Goal: Task Accomplishment & Management: Complete application form

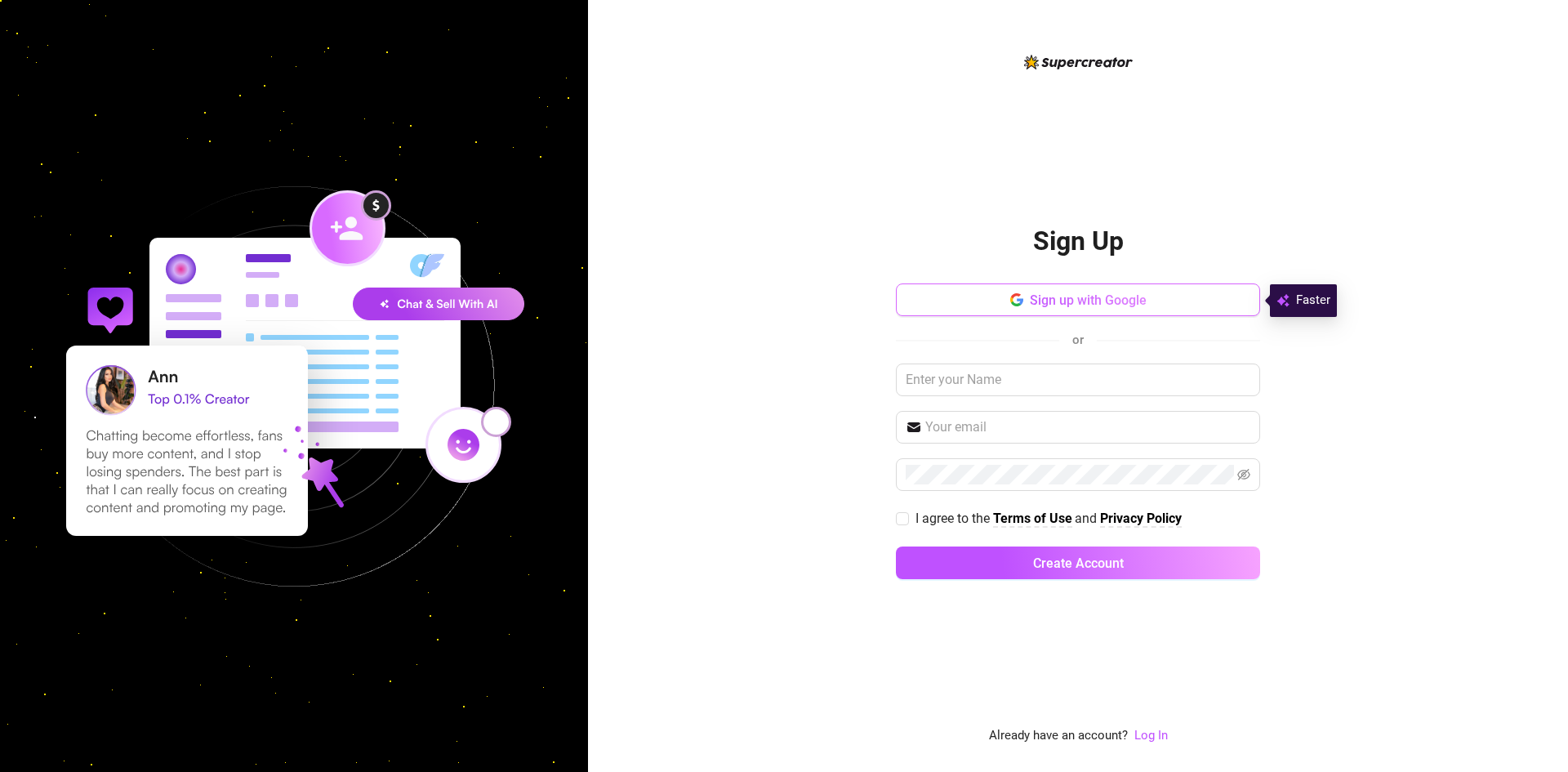
click at [1060, 305] on span "Sign up with Google" at bounding box center [1088, 300] width 117 height 15
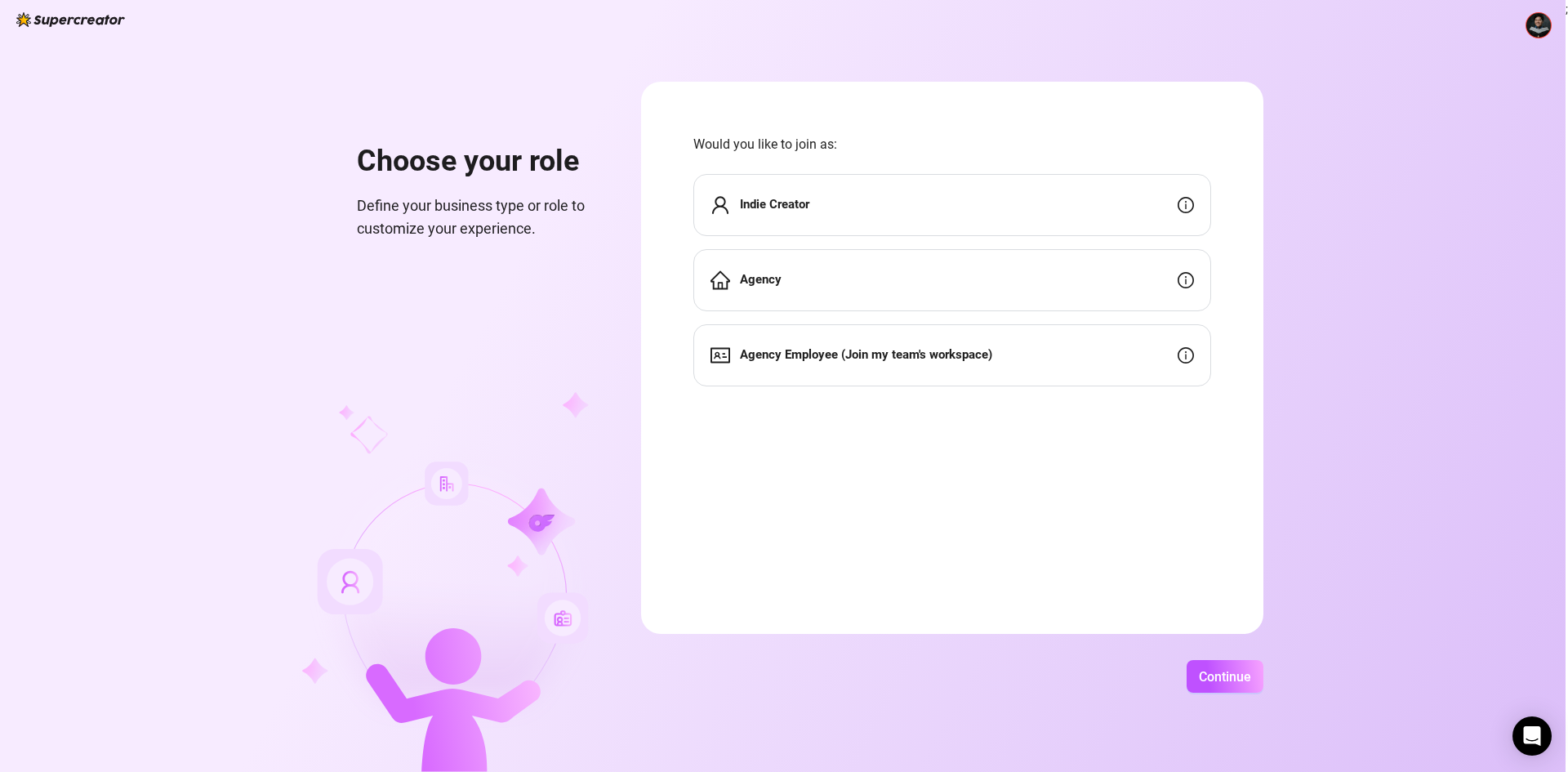
click at [970, 360] on strong "Agency Employee (Join my team's workspace)" at bounding box center [866, 354] width 252 height 15
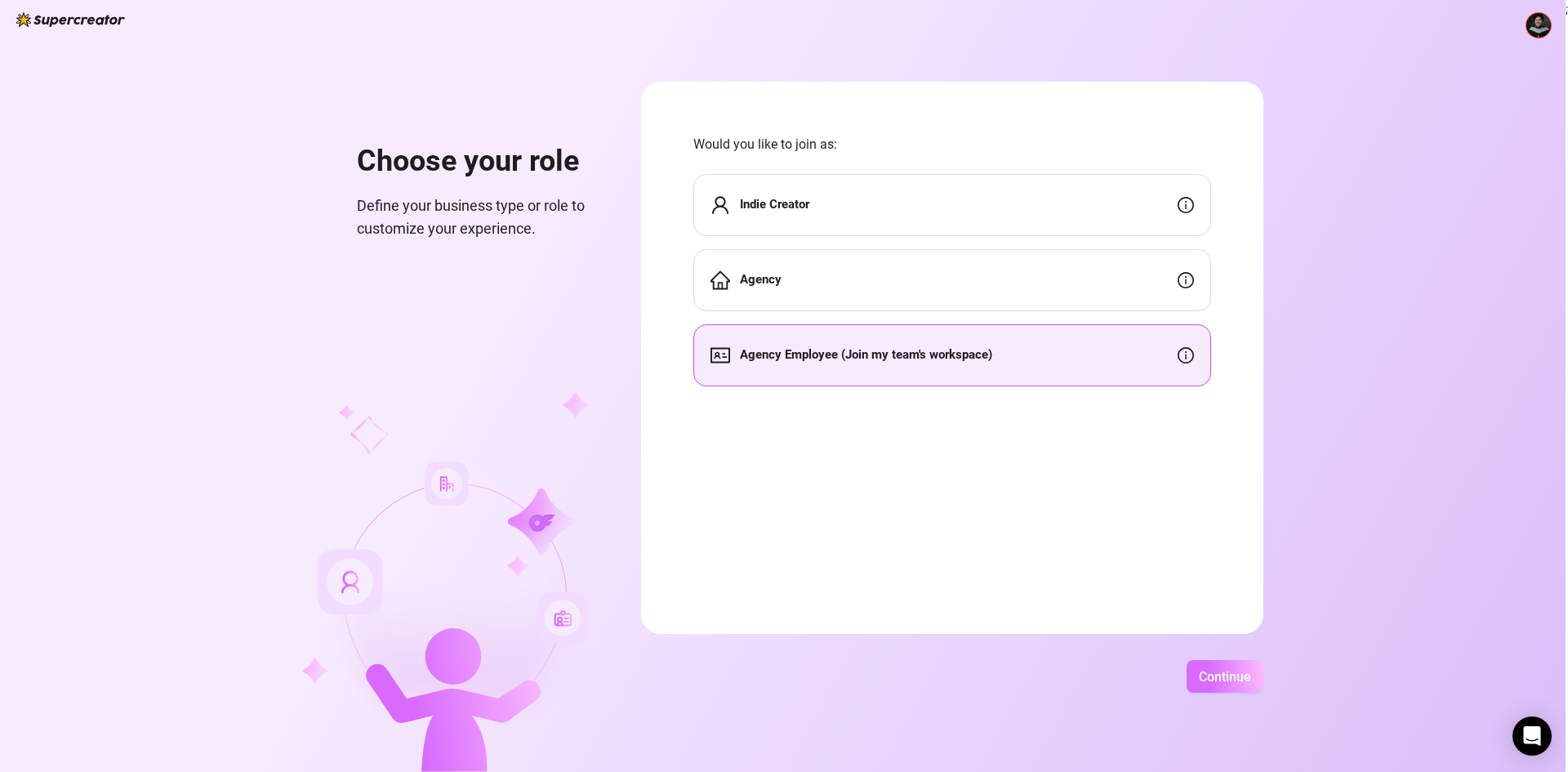
click at [1207, 678] on span "Continue" at bounding box center [1225, 676] width 52 height 15
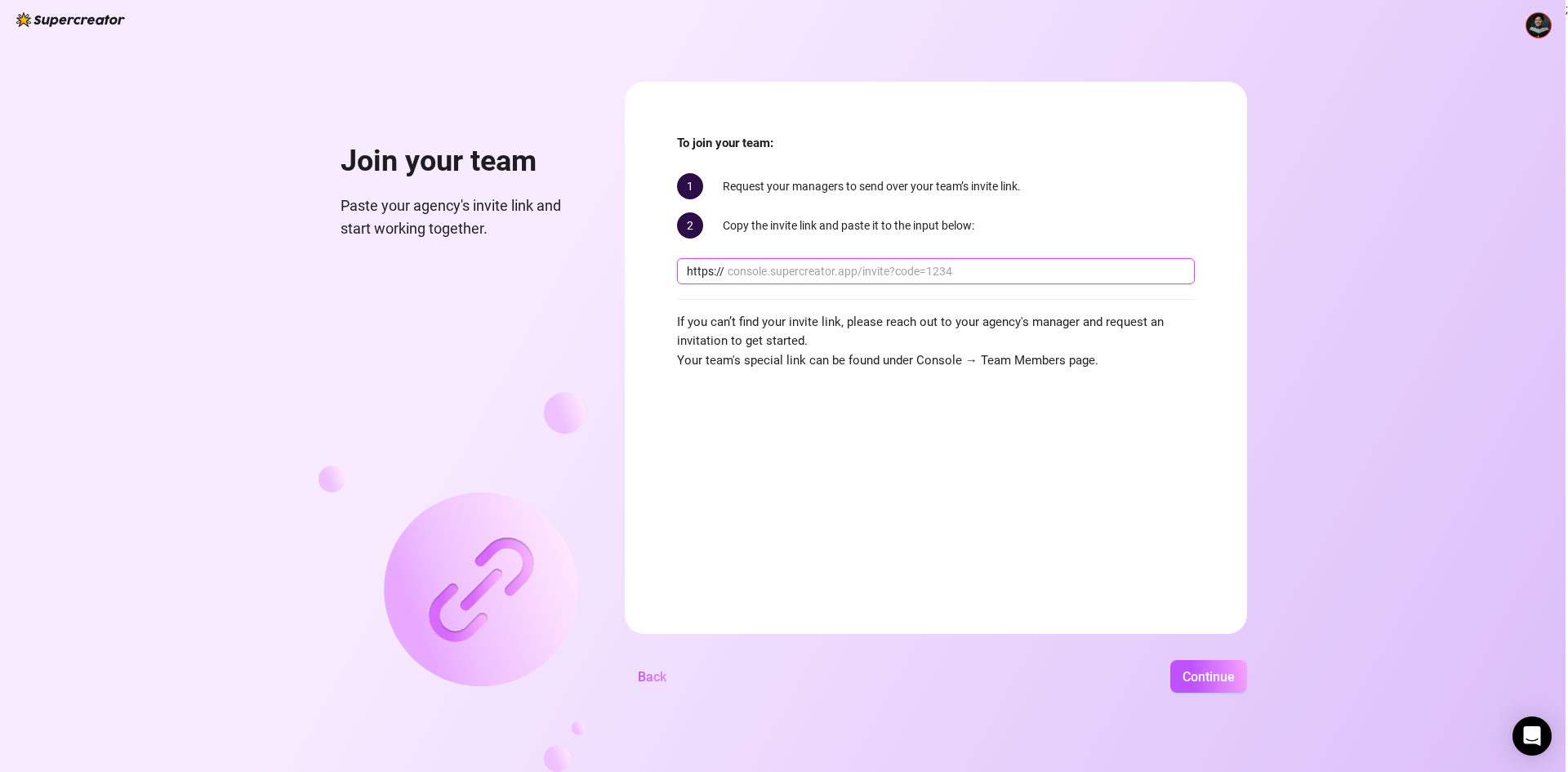
click at [778, 272] on input "text" at bounding box center [956, 271] width 457 height 18
paste input "console.supercreator.app/invite?code=23XVoGdgeDa4S1Z1GIHdz2cZwgu2&workspace=Cre…"
drag, startPoint x: 744, startPoint y: 268, endPoint x: 568, endPoint y: 275, distance: 176.1
click at [568, 275] on div "Join your team Paste your agency's invite link and start working together. To j…" at bounding box center [783, 386] width 1566 height 772
type input "console.supercreator.app/invite?code=23XVoGdgeDa4S1Z1GIHdz2cZwgu2&workspace=Cre…"
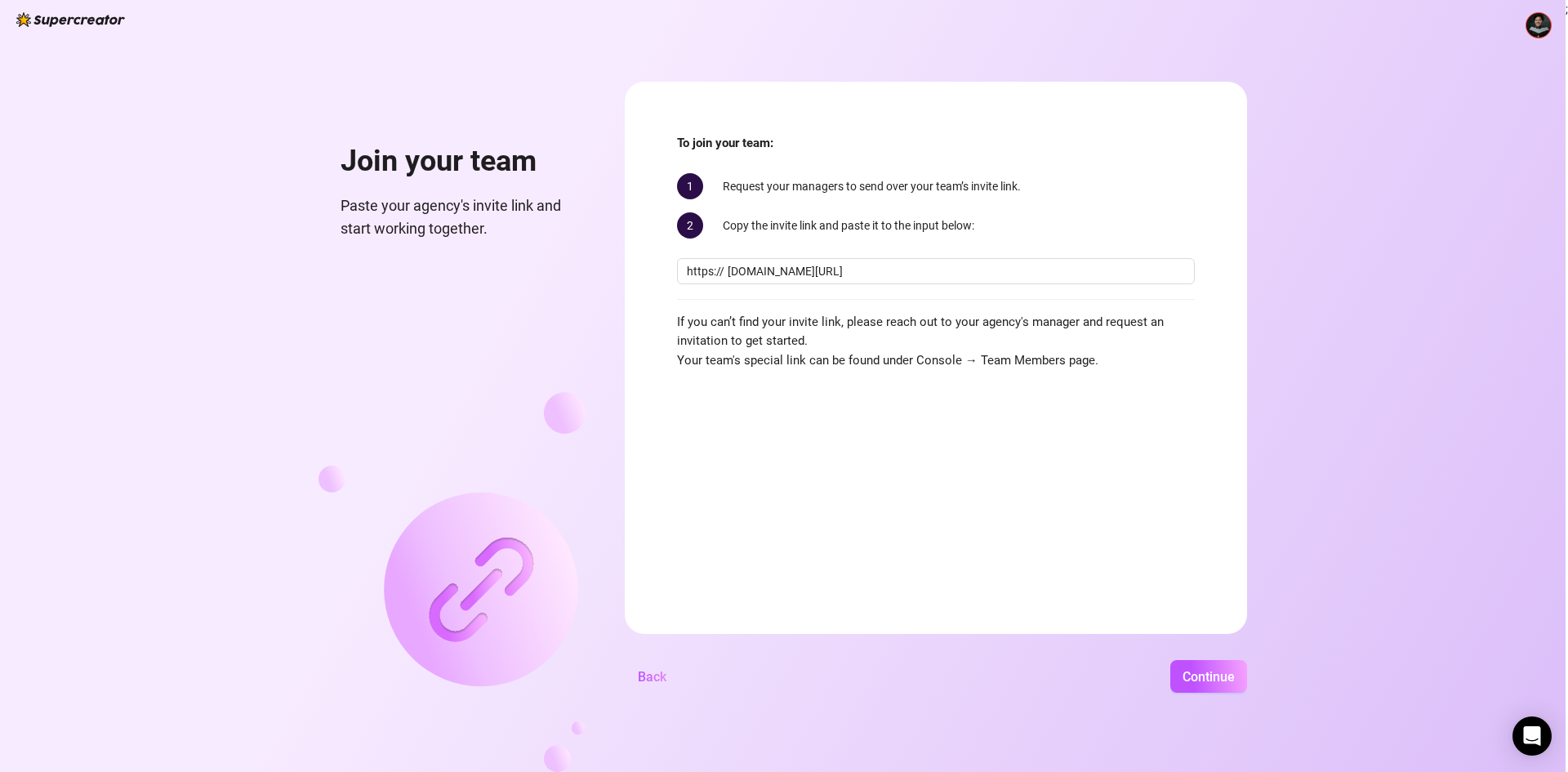
click at [527, 308] on div "Join your team Paste your agency's invite link and start working together." at bounding box center [452, 427] width 267 height 690
click at [1196, 674] on span "Continue" at bounding box center [1208, 676] width 52 height 15
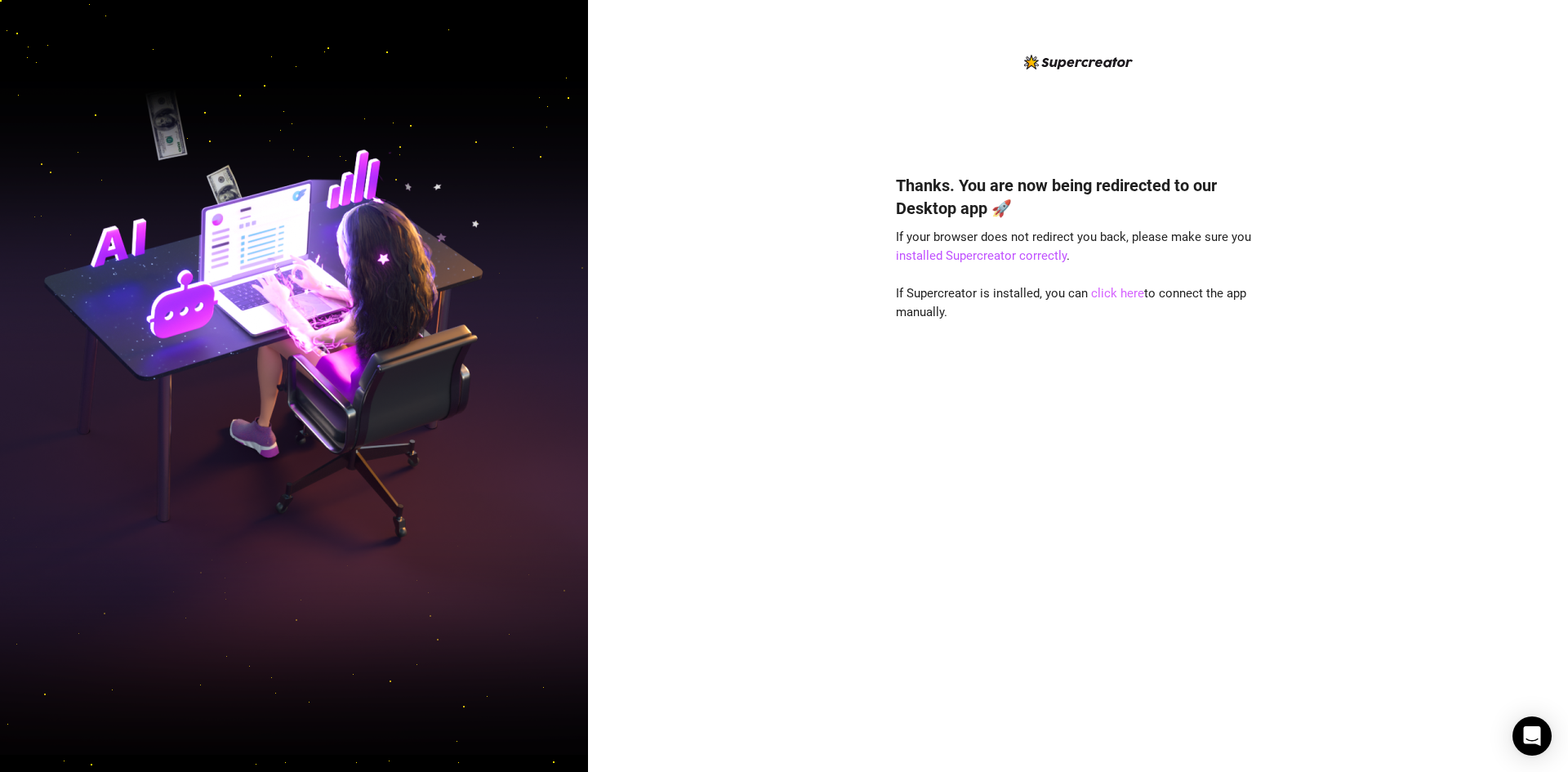
click at [1114, 289] on link "click here" at bounding box center [1118, 293] width 53 height 15
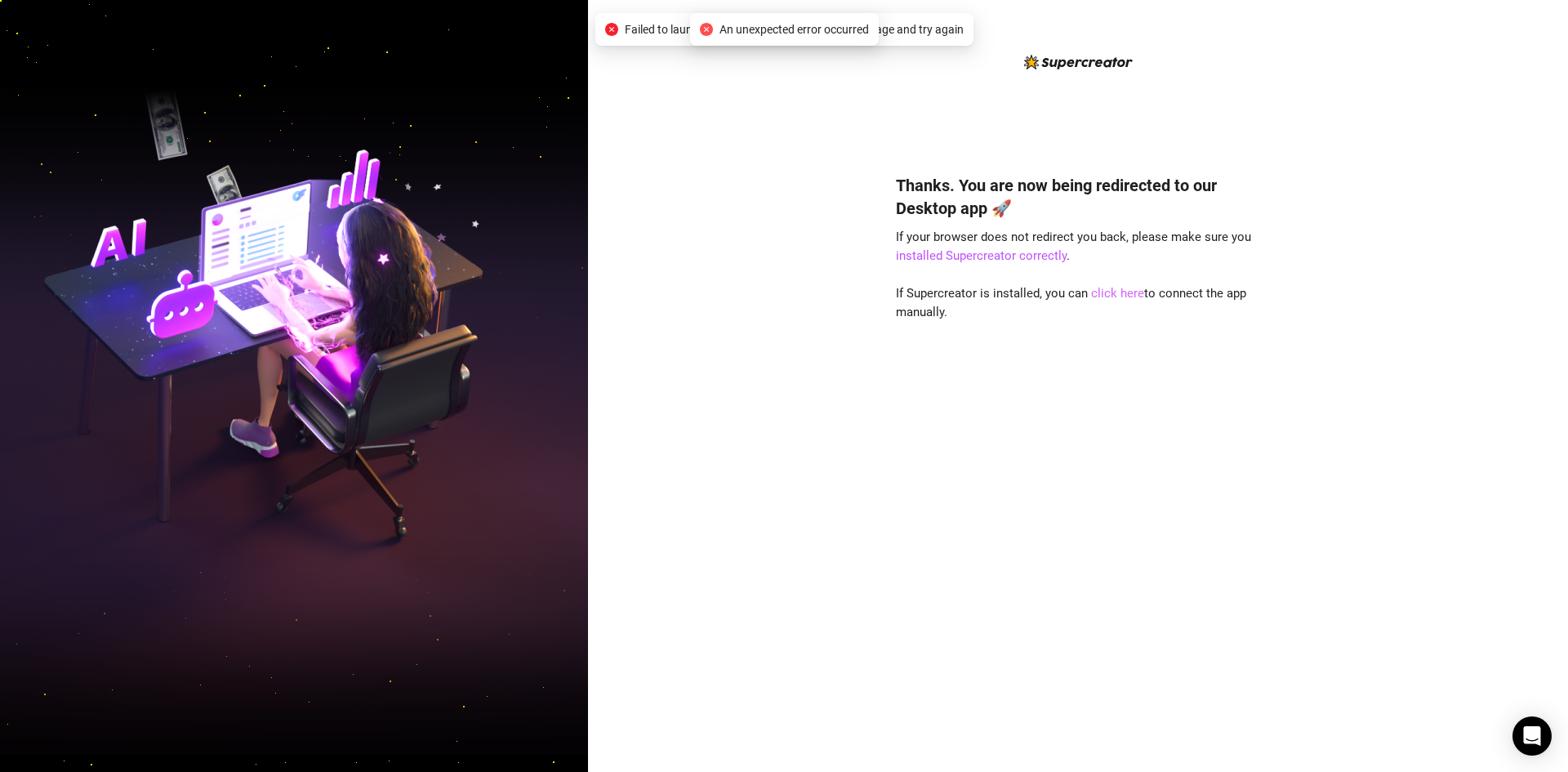
click at [1122, 297] on link "click here" at bounding box center [1118, 293] width 53 height 15
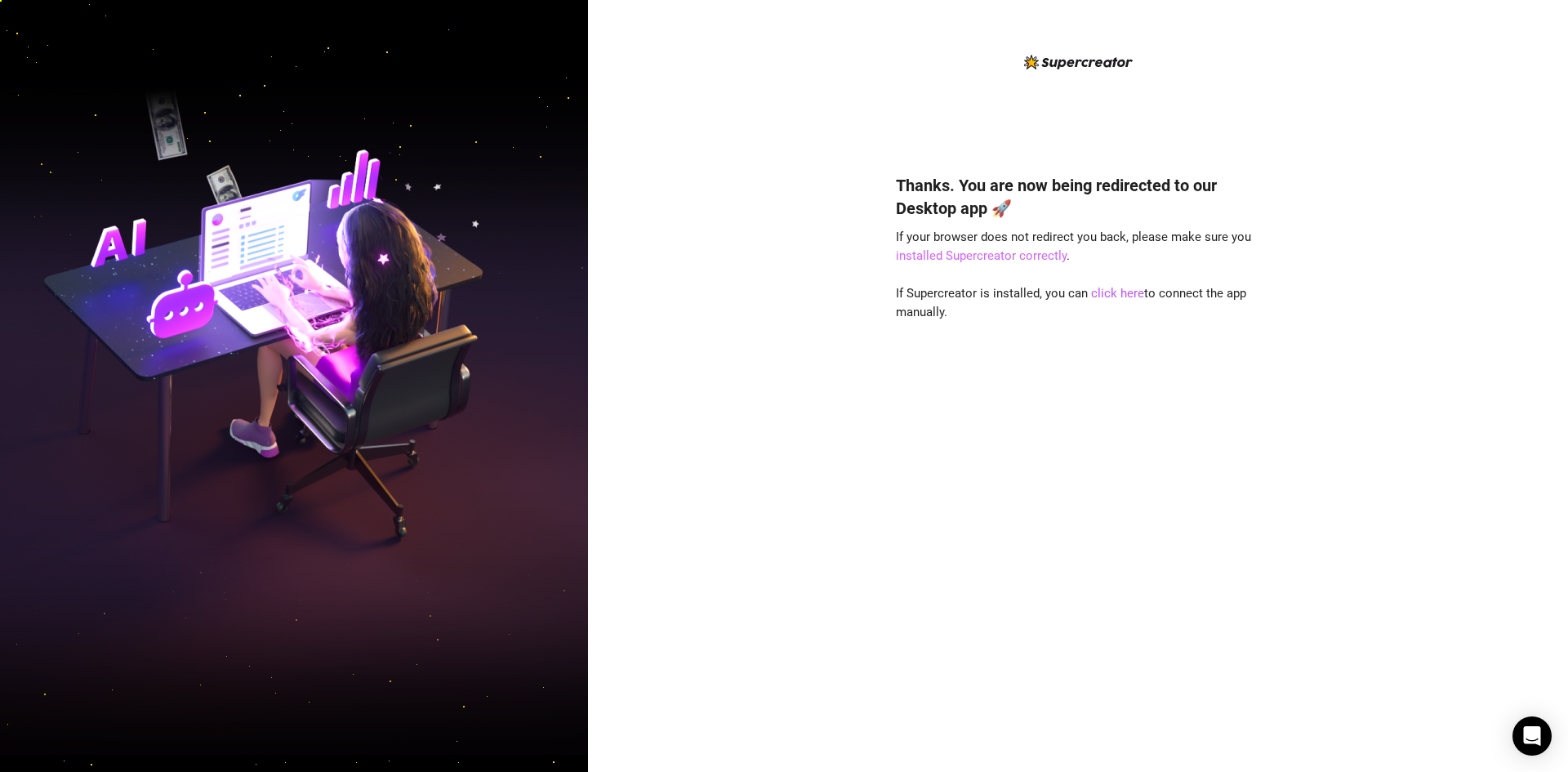
click at [1018, 253] on link "installed Supercreator correctly" at bounding box center [981, 256] width 170 height 15
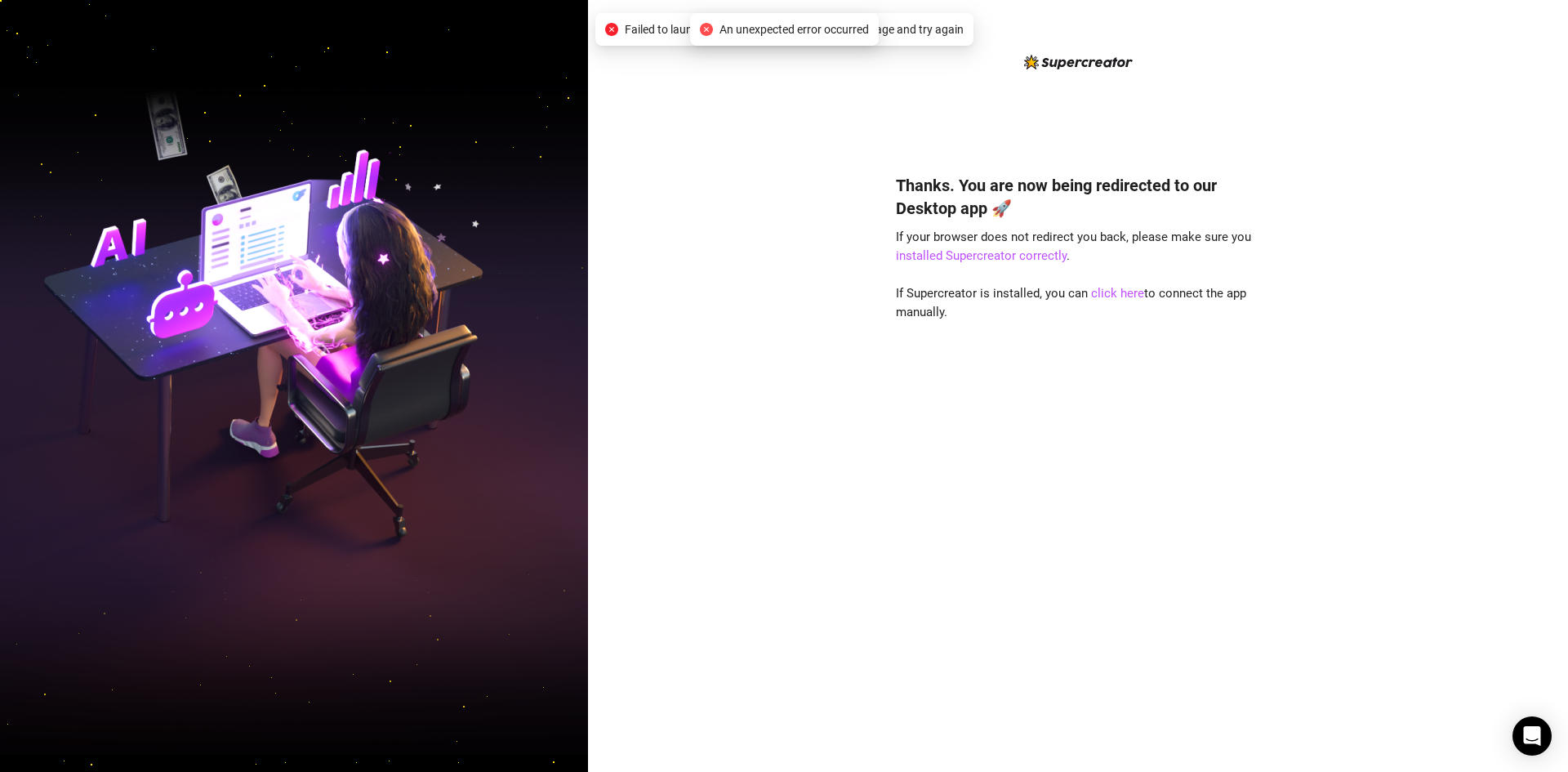
click at [806, 23] on span "An unexpected error occurred" at bounding box center [794, 29] width 149 height 18
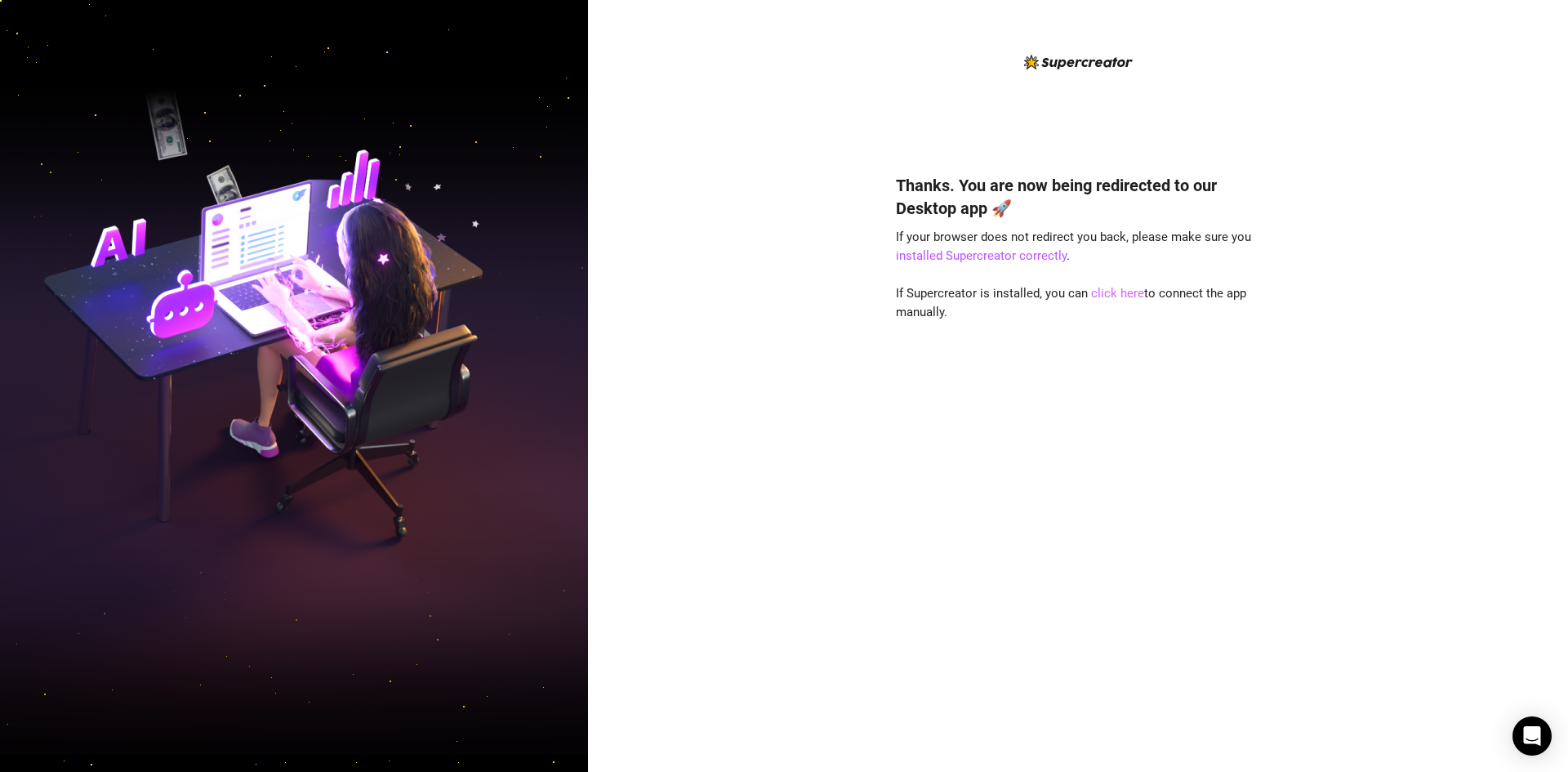
click at [1107, 294] on link "click here" at bounding box center [1118, 293] width 53 height 15
click at [1120, 290] on link "click here" at bounding box center [1118, 293] width 53 height 15
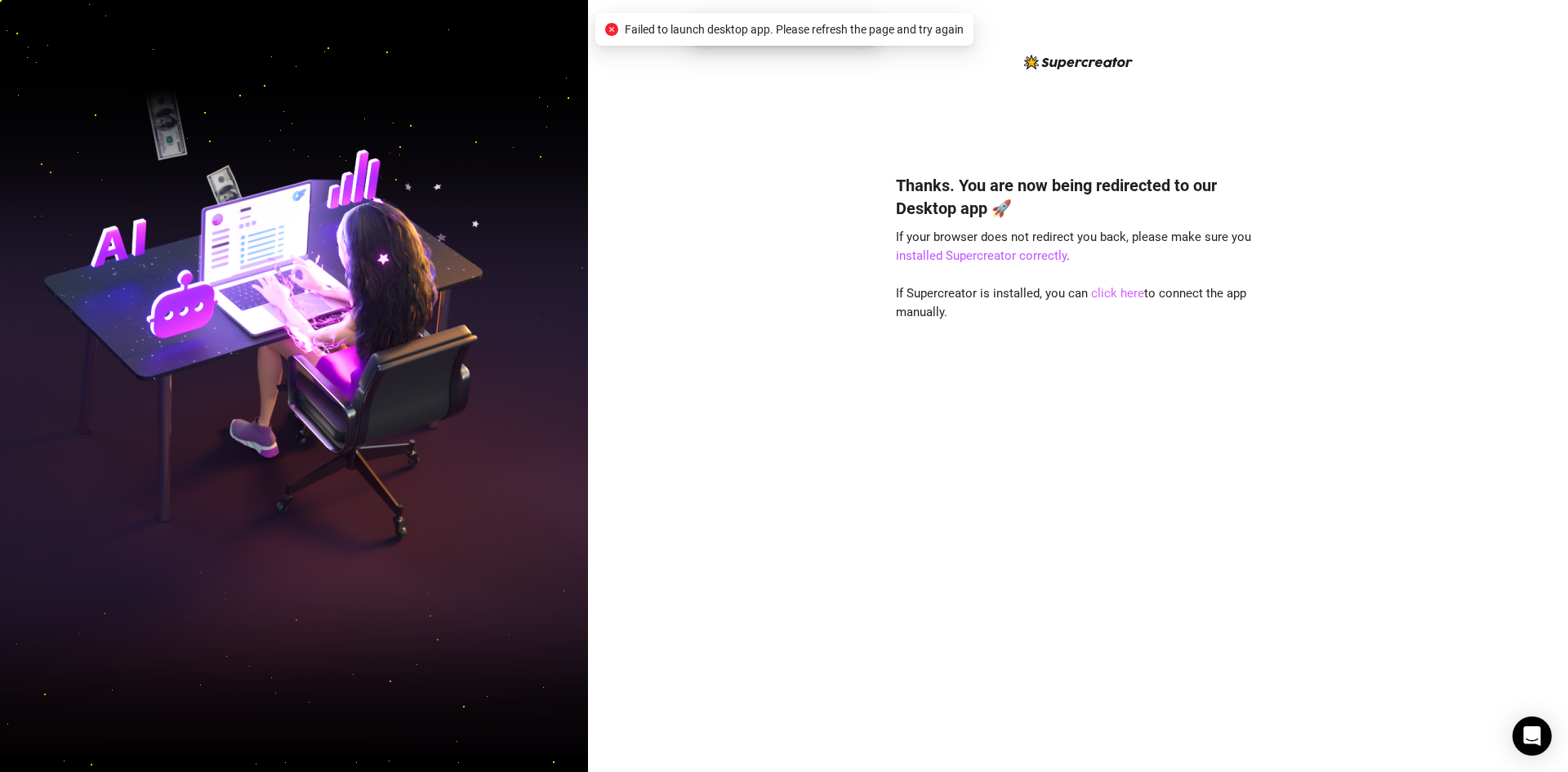
click at [1106, 290] on link "click here" at bounding box center [1118, 293] width 53 height 15
click at [1015, 254] on link "installed Supercreator correctly" at bounding box center [981, 256] width 170 height 15
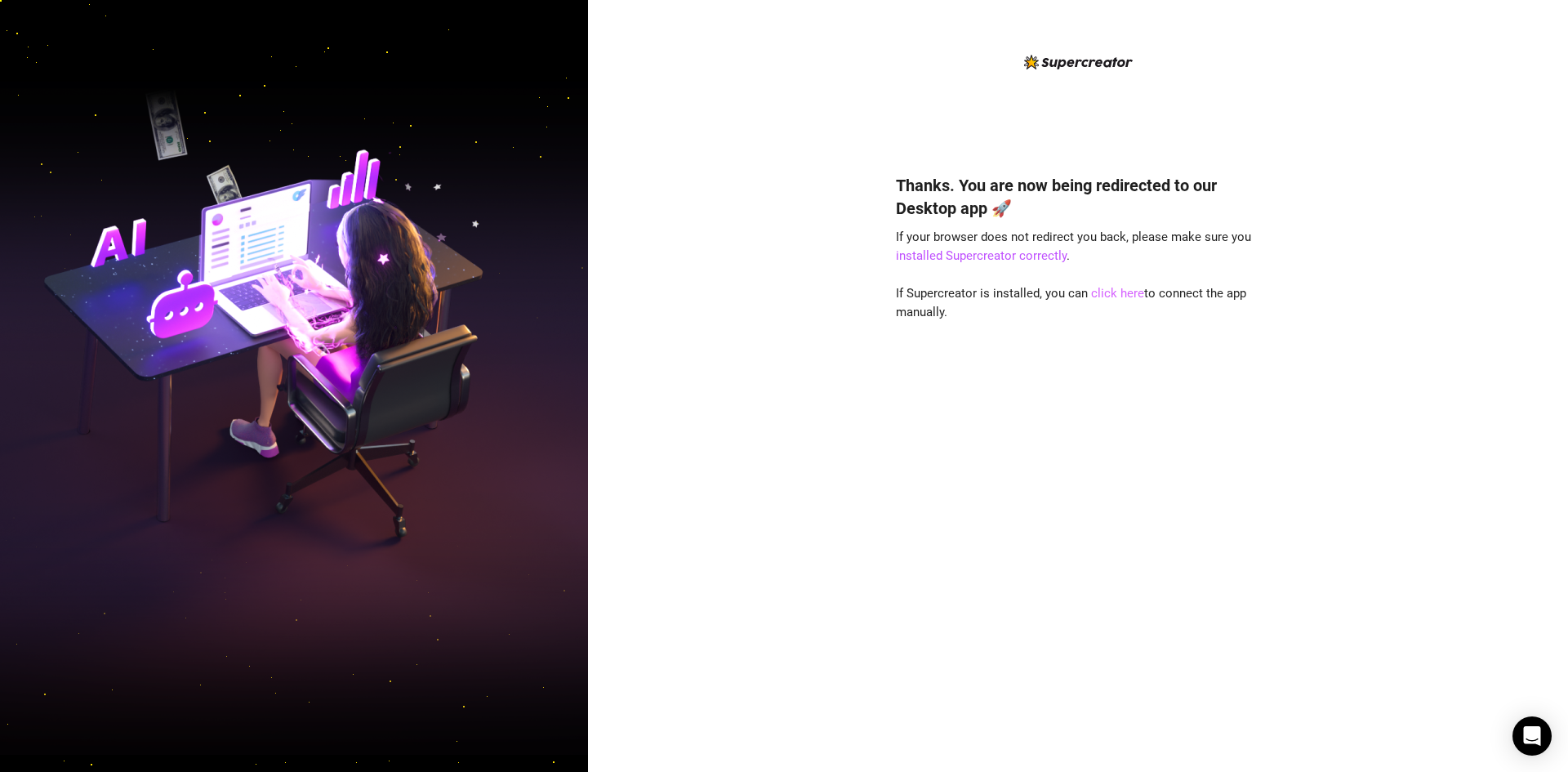
click at [1118, 295] on link "click here" at bounding box center [1118, 293] width 53 height 15
drag, startPoint x: 1457, startPoint y: 0, endPoint x: 1052, endPoint y: 470, distance: 620.4
click at [1052, 470] on div "Thanks. You are now being redirected to our Desktop app 🚀 If your browser does …" at bounding box center [1078, 449] width 364 height 594
click at [1300, 469] on div "Thanks. You are now being redirected to our Desktop app 🚀 If your browser does …" at bounding box center [1078, 386] width 981 height 772
click at [1016, 266] on div "Thanks. You are now being redirected to our Desktop app 🚀 If your browser does …" at bounding box center [1078, 449] width 364 height 594
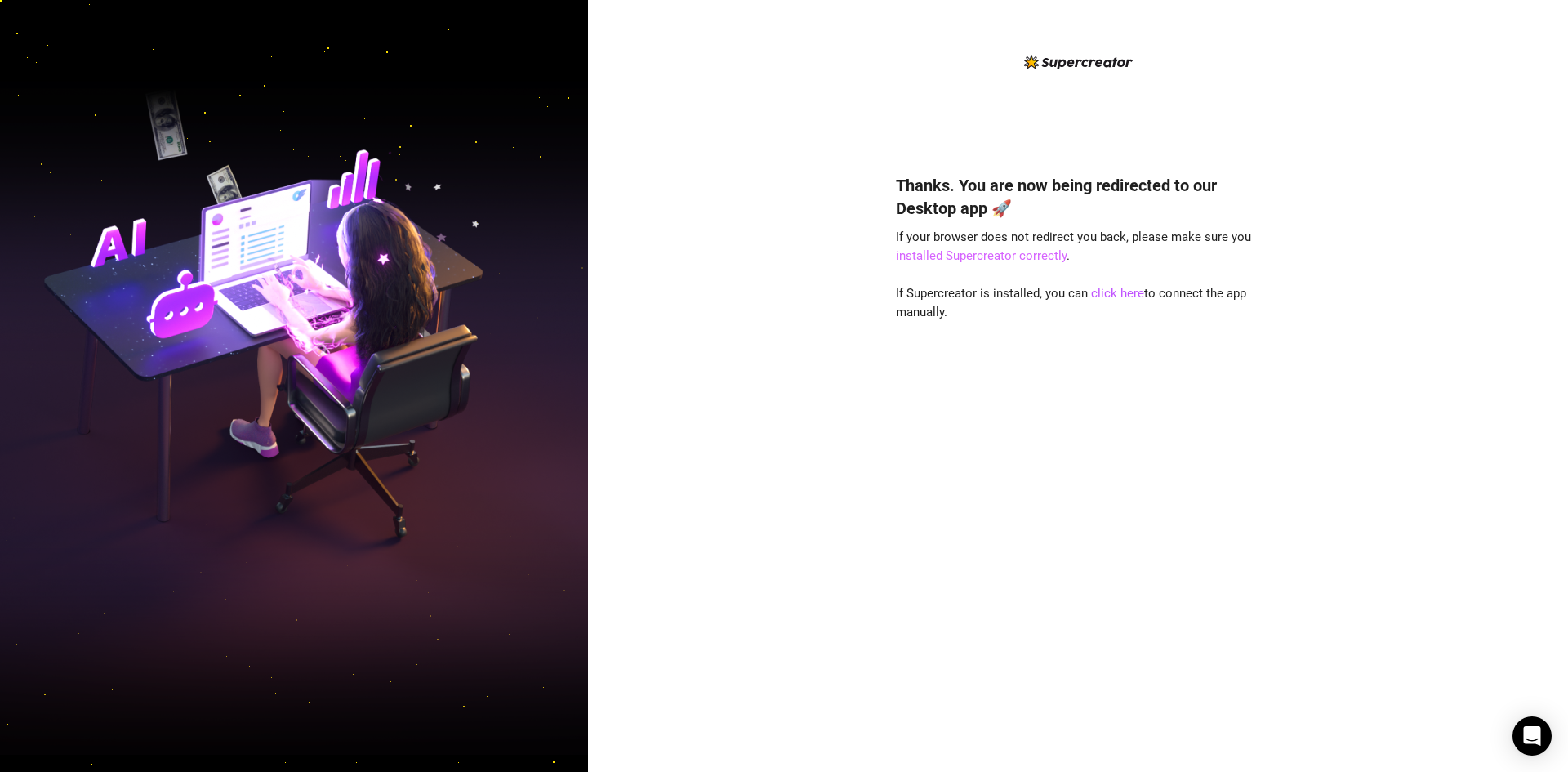
click at [1000, 253] on link "installed Supercreator correctly" at bounding box center [981, 256] width 170 height 15
click at [1023, 250] on link "installed Supercreator correctly" at bounding box center [981, 256] width 170 height 15
click at [1127, 281] on div "Thanks. You are now being redirected to our Desktop app 🚀 If your browser does …" at bounding box center [1078, 449] width 364 height 594
click at [1127, 297] on link "click here" at bounding box center [1118, 293] width 53 height 15
